Goal: Task Accomplishment & Management: Use online tool/utility

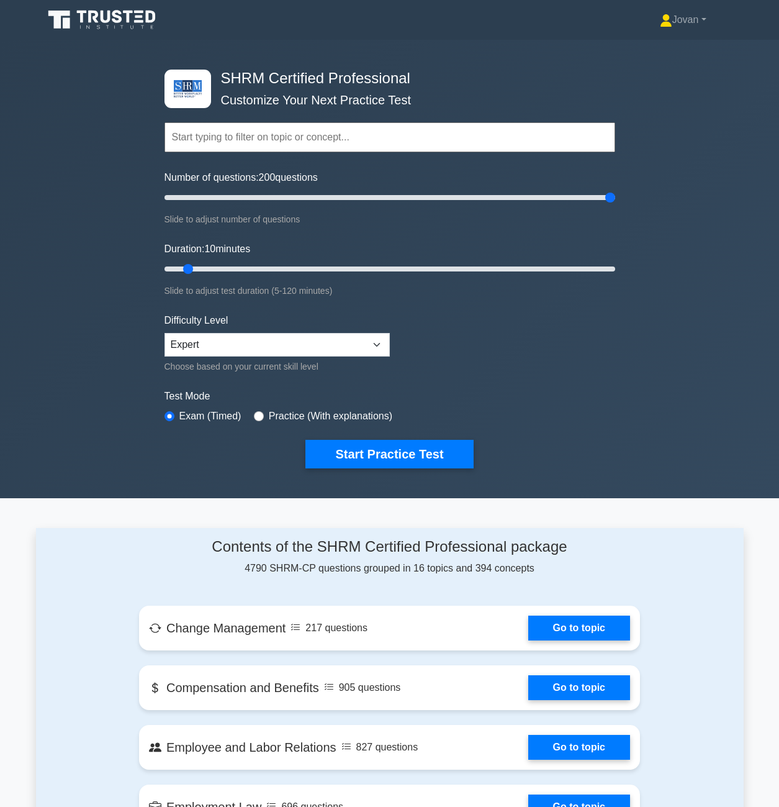
drag, startPoint x: 184, startPoint y: 195, endPoint x: 529, endPoint y: 206, distance: 345.4
type input "200"
click at [615, 190] on input "Number of questions: 200 questions" at bounding box center [390, 197] width 451 height 15
drag, startPoint x: 215, startPoint y: 266, endPoint x: 720, endPoint y: 232, distance: 506.0
type input "120"
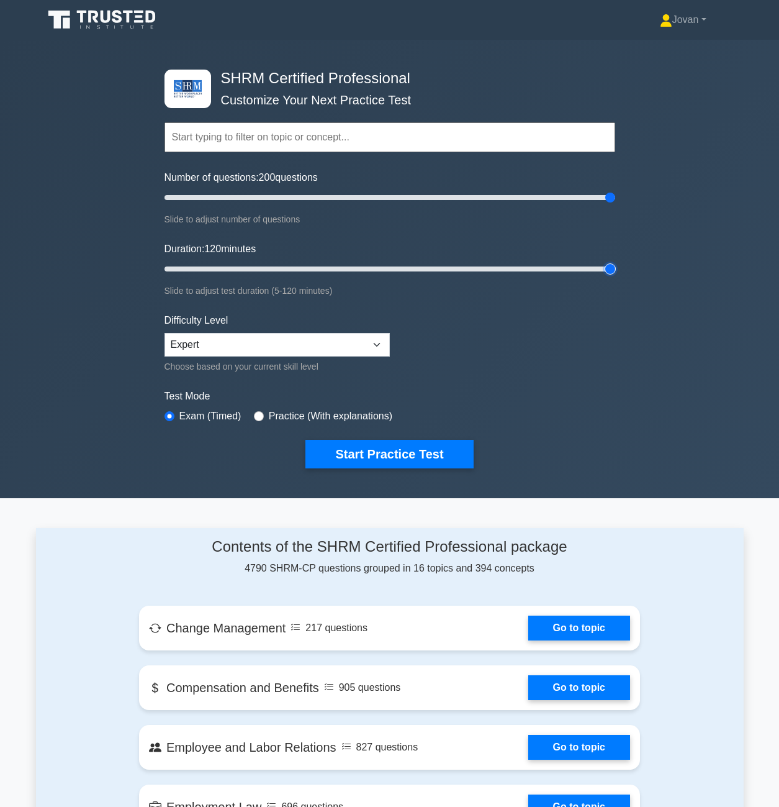
click at [615, 261] on input "Duration: 120 minutes" at bounding box center [390, 268] width 451 height 15
click at [360, 456] on button "Start Practice Test" at bounding box center [390, 454] width 168 height 29
